Goal: Task Accomplishment & Management: Manage account settings

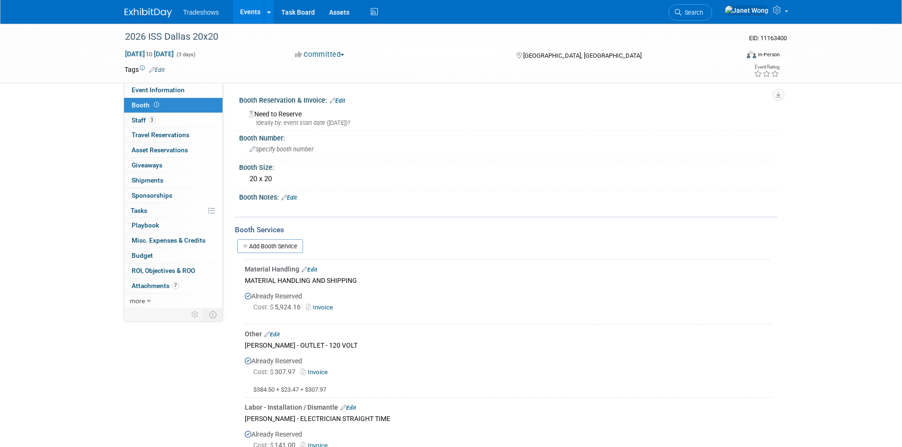
click at [246, 14] on link "Events" at bounding box center [250, 12] width 35 height 24
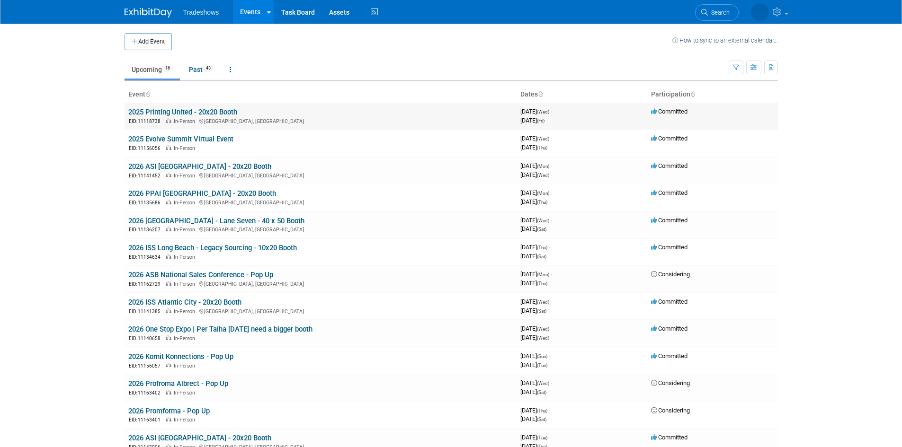
click at [192, 106] on td "2025 Printing United - 20x20 Booth EID: 11118738 In-Person [GEOGRAPHIC_DATA], […" at bounding box center [321, 116] width 392 height 27
click at [184, 111] on link "2025 Printing United - 20x20 Booth" at bounding box center [182, 112] width 109 height 9
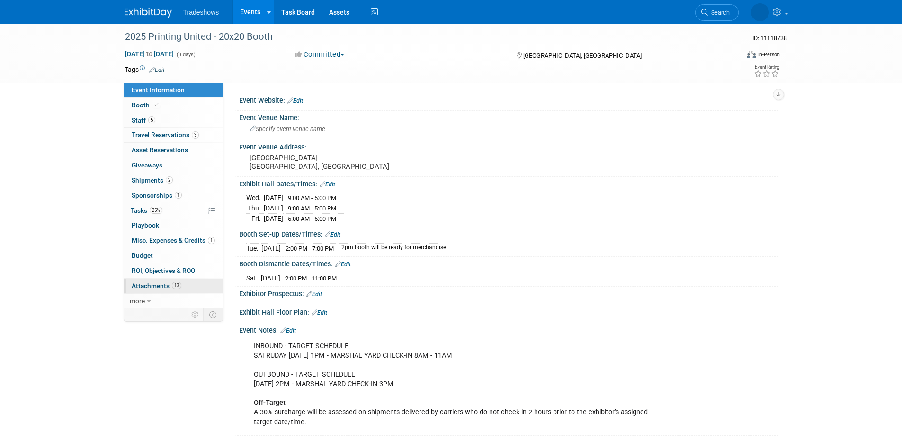
click at [158, 286] on span "Attachments 13" at bounding box center [157, 286] width 50 height 8
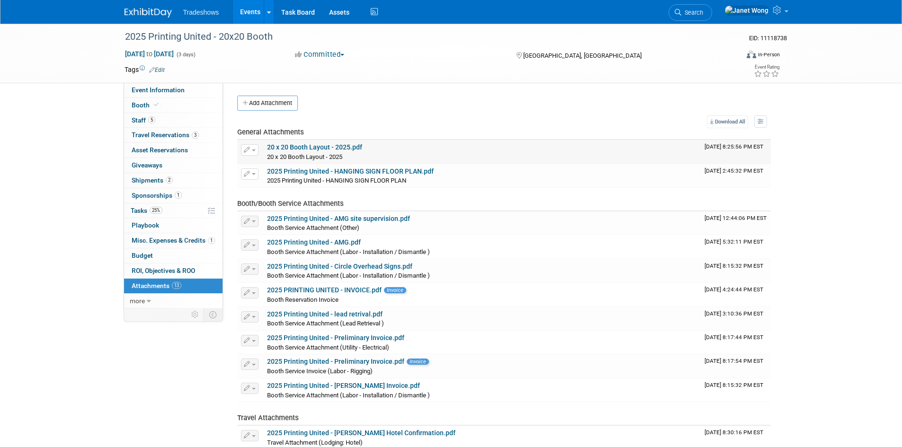
click at [315, 150] on link "20 x 20 Booth Layout - 2025.pdf" at bounding box center [314, 147] width 95 height 8
click at [256, 104] on button "Add Attachment" at bounding box center [267, 103] width 61 height 15
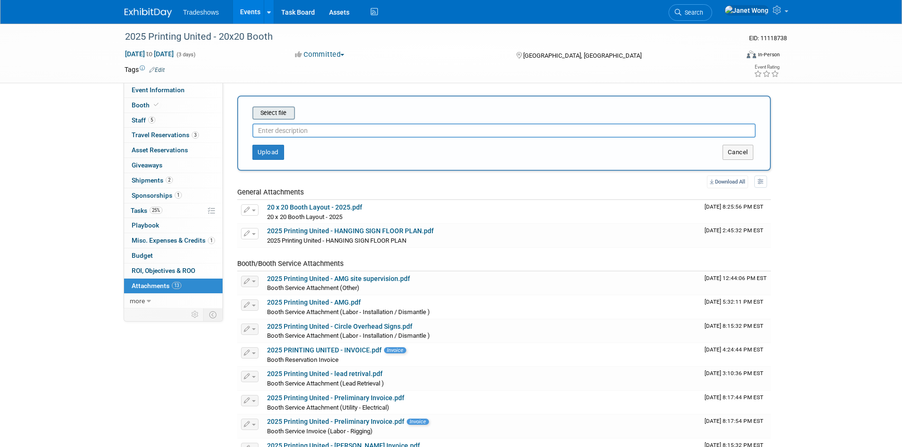
click at [277, 114] on input "file" at bounding box center [237, 112] width 113 height 11
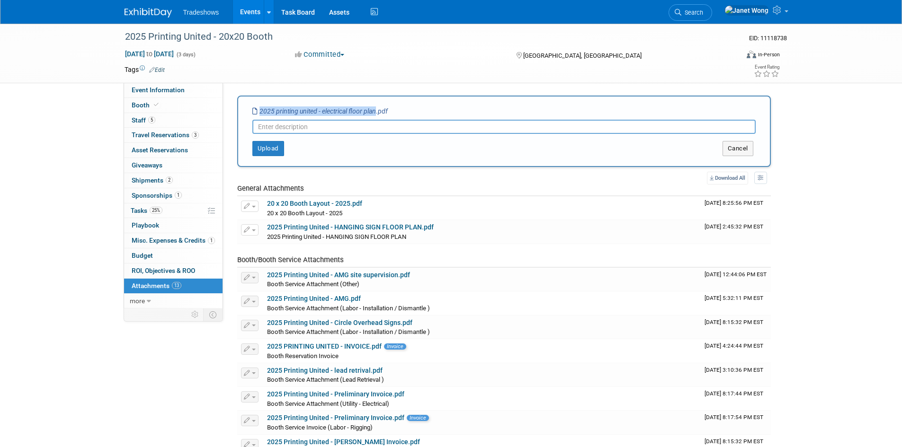
drag, startPoint x: 376, startPoint y: 110, endPoint x: 253, endPoint y: 109, distance: 123.1
click at [253, 109] on icon "2025 printing united - electrical floor plan.pdf" at bounding box center [319, 111] width 135 height 8
copy icon "2025 printing united - electrical floor plan"
click at [317, 129] on input "text" at bounding box center [503, 127] width 503 height 14
paste input "2025 printing united - electrical floor plan"
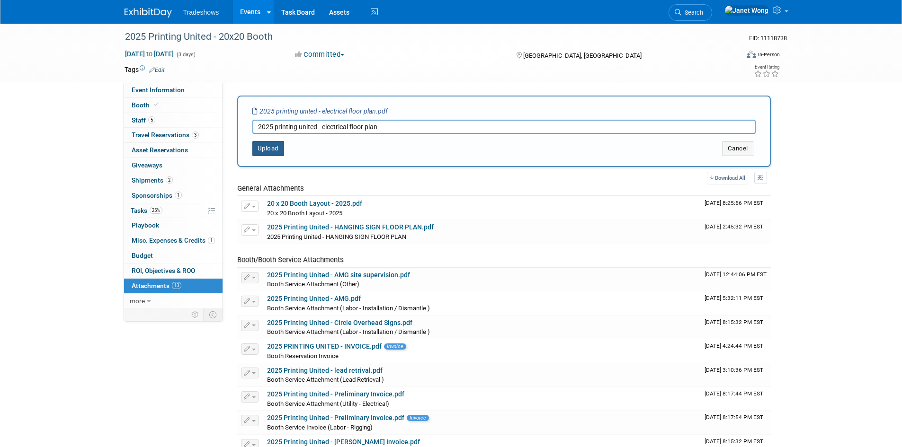
type input "2025 printing united - electrical floor plan"
click at [265, 152] on button "Upload" at bounding box center [268, 148] width 32 height 15
